Goal: Information Seeking & Learning: Learn about a topic

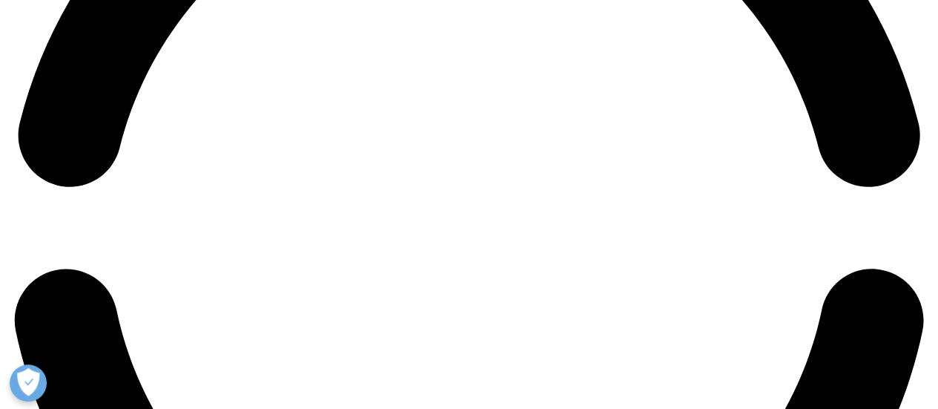
scroll to position [2076, 0]
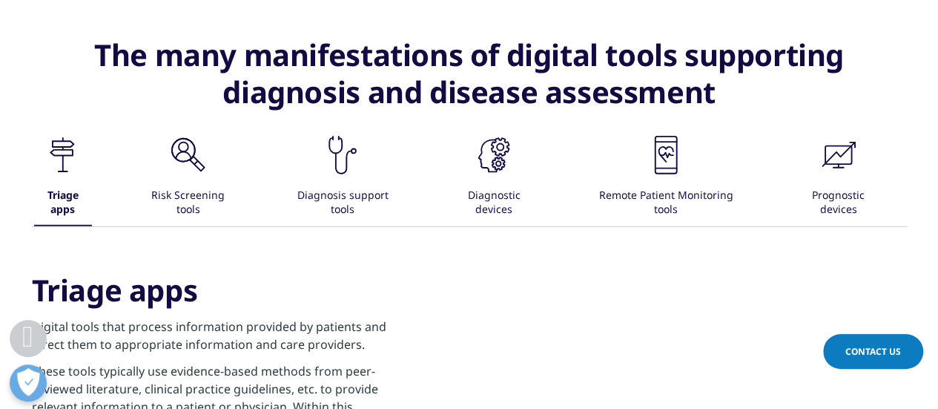
click at [68, 171] on icon at bounding box center [63, 171] width 10 height 1
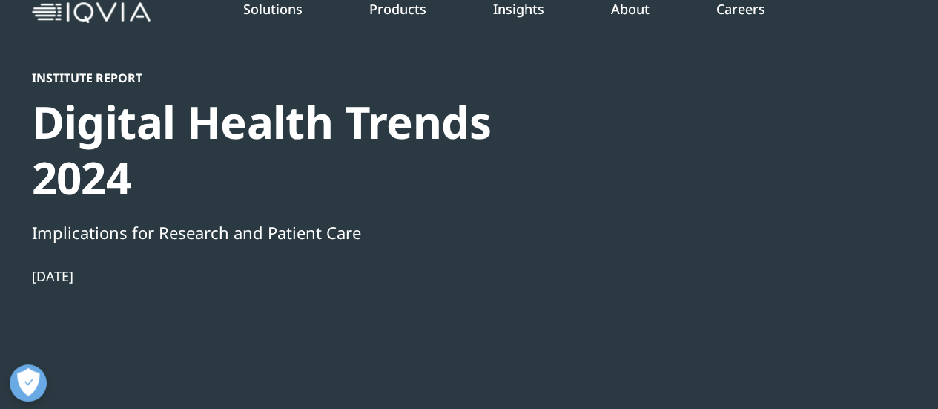
scroll to position [0, 0]
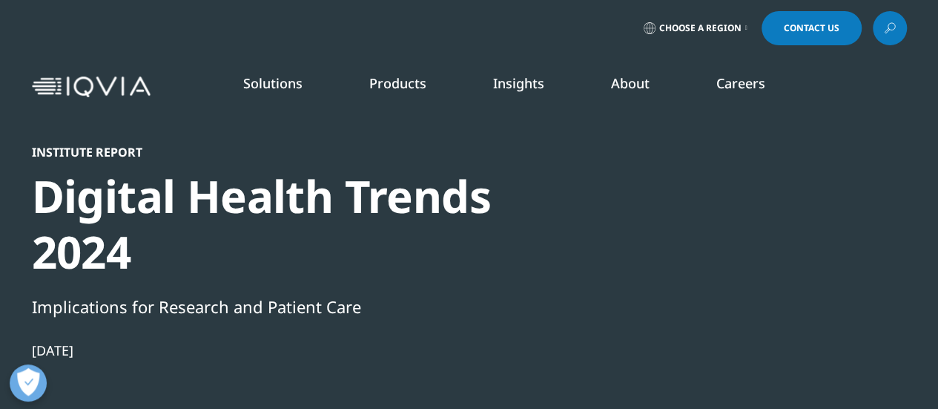
click at [320, 272] on link "Emerging Biopharma" at bounding box center [360, 272] width 218 height 16
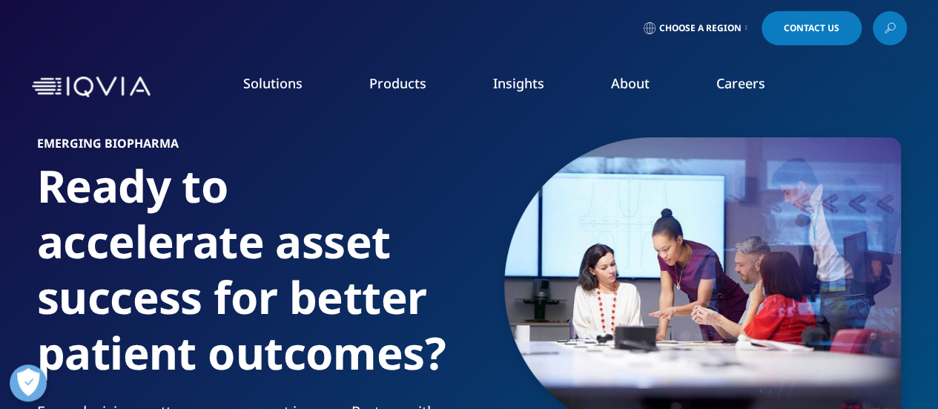
click at [394, 91] on link "Products" at bounding box center [397, 83] width 57 height 18
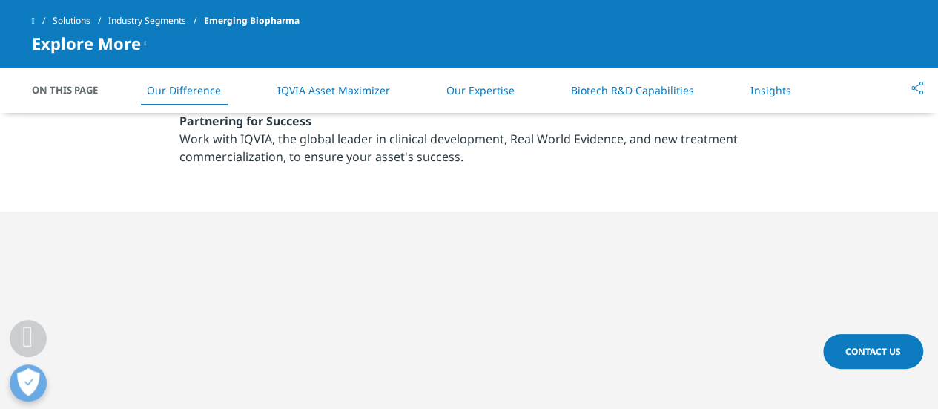
scroll to position [1186, 0]
